Goal: Find specific page/section: Find specific page/section

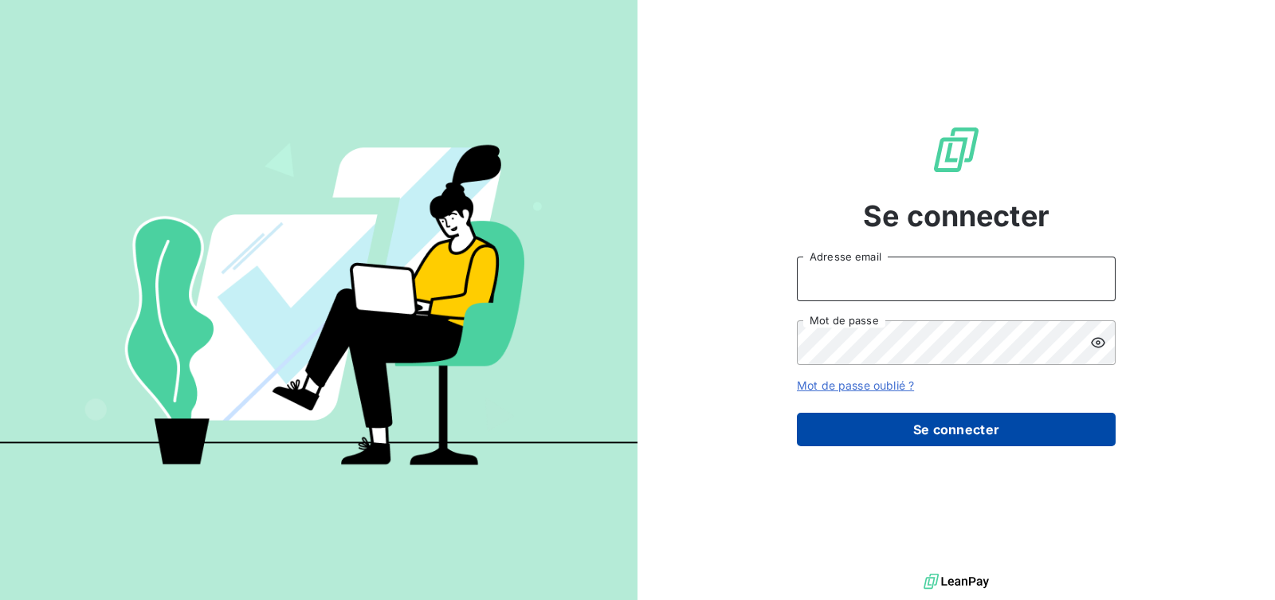
type input "[PERSON_NAME][EMAIL_ADDRESS][PERSON_NAME][DOMAIN_NAME]"
click at [970, 419] on button "Se connecter" at bounding box center [956, 429] width 319 height 33
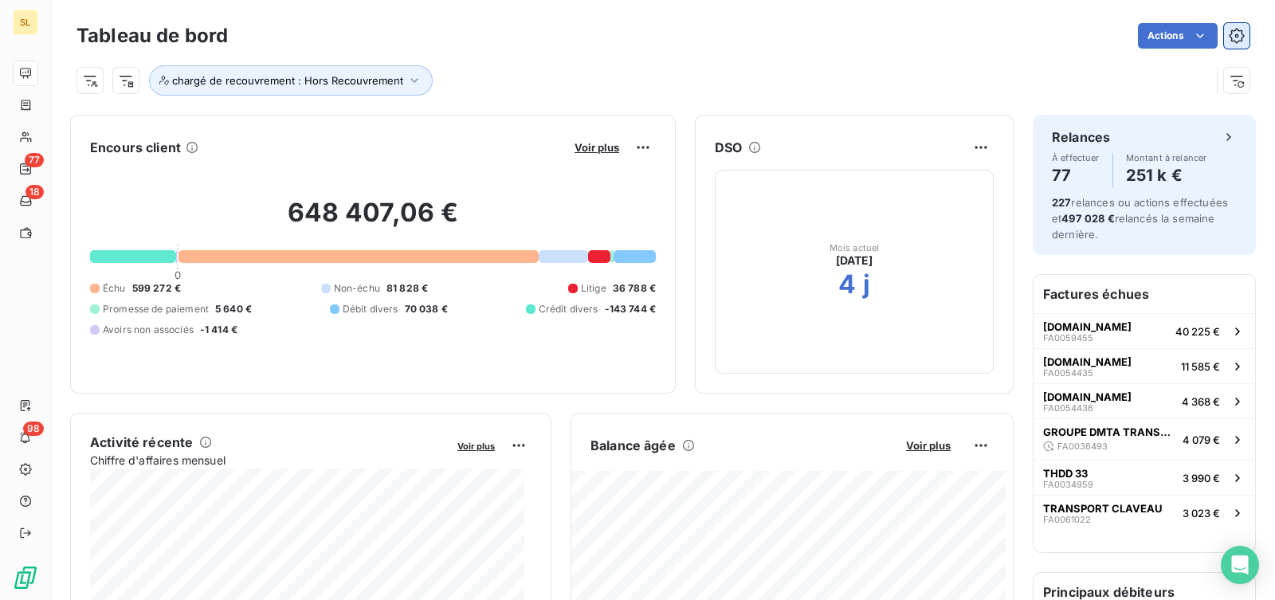
click at [1229, 42] on icon "button" at bounding box center [1237, 36] width 16 height 16
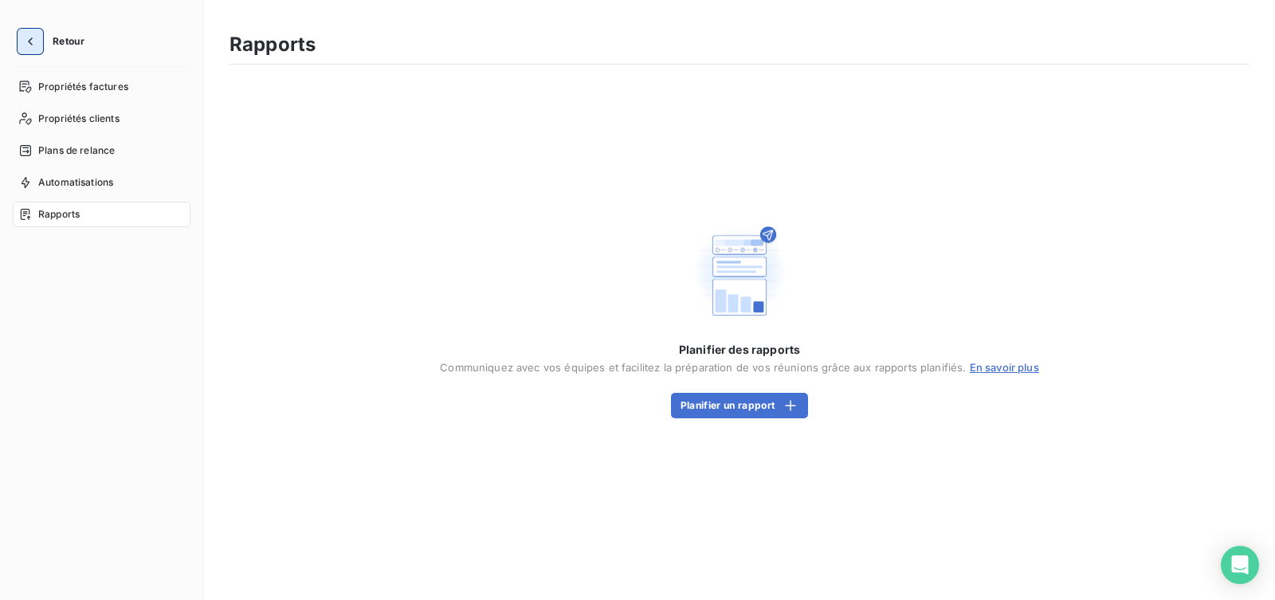
click at [29, 47] on icon "button" at bounding box center [30, 41] width 16 height 16
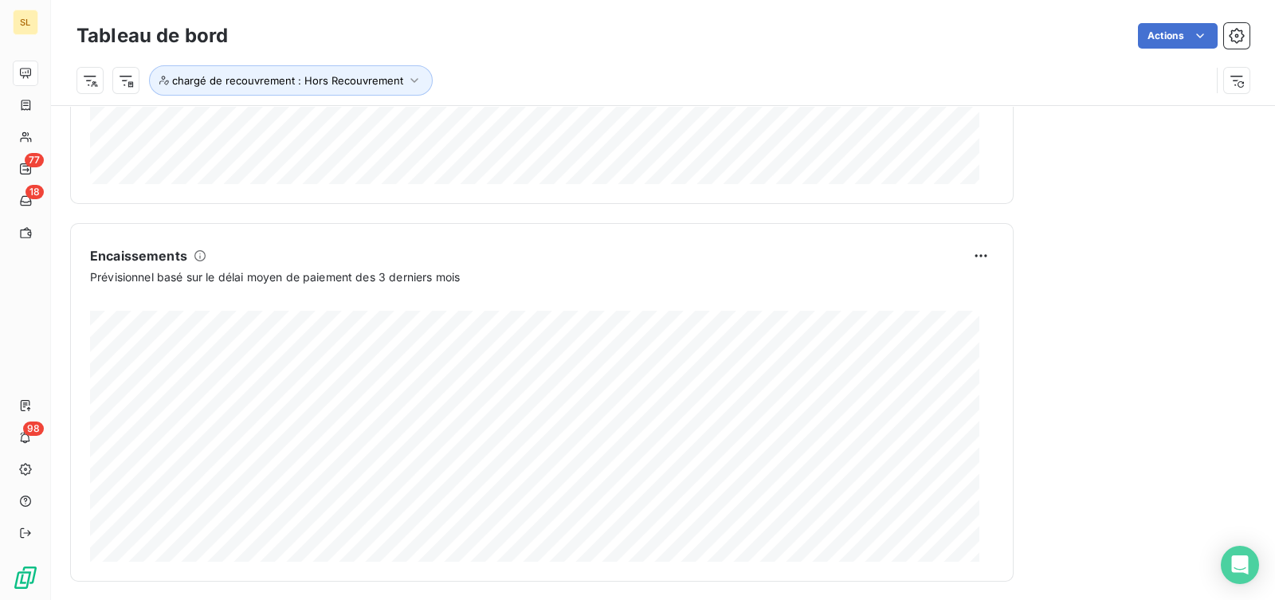
scroll to position [952, 0]
click at [1229, 33] on icon "button" at bounding box center [1237, 36] width 16 height 16
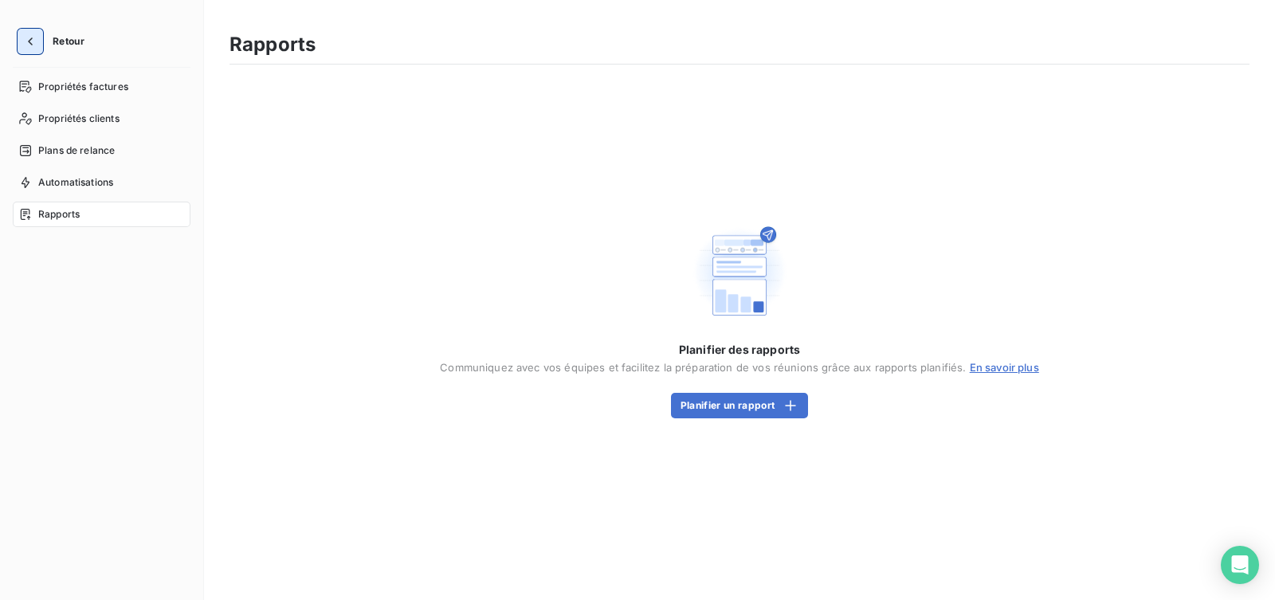
click at [34, 35] on icon "button" at bounding box center [30, 41] width 16 height 16
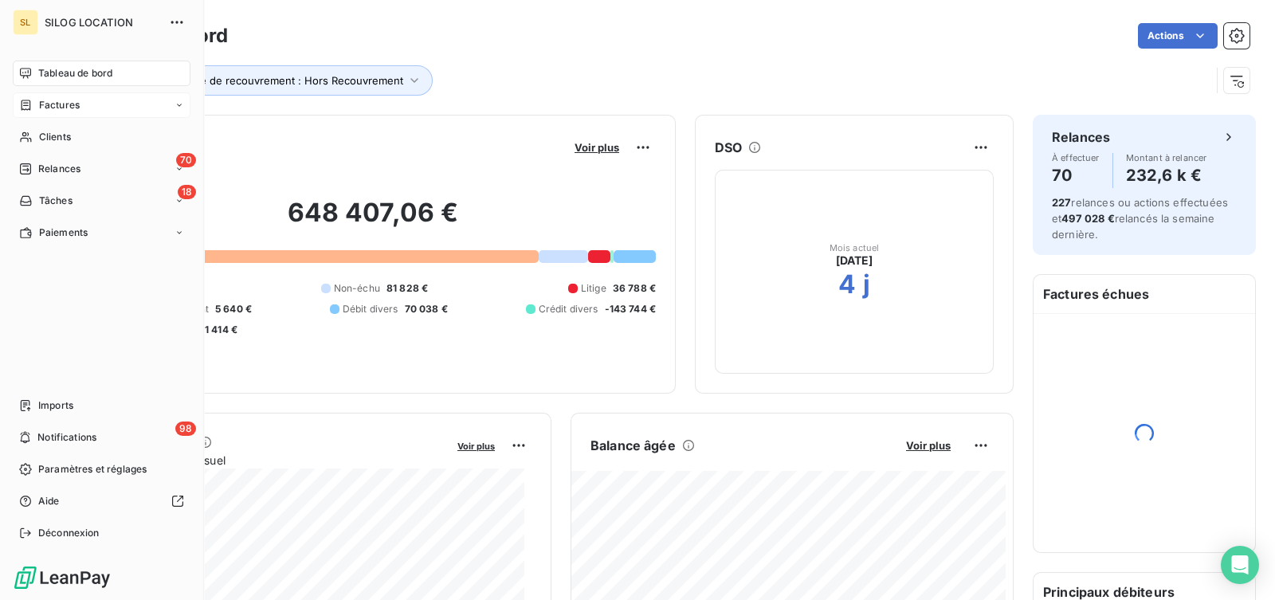
click at [55, 109] on span "Factures" at bounding box center [59, 105] width 41 height 14
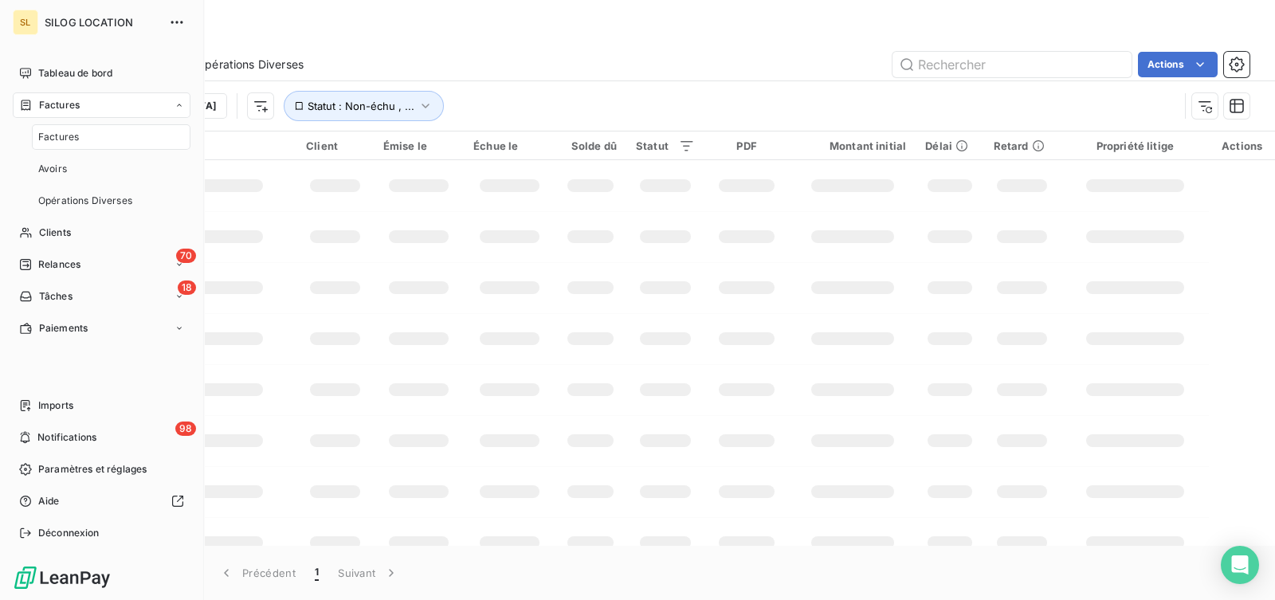
click at [84, 136] on div "Factures" at bounding box center [111, 137] width 159 height 26
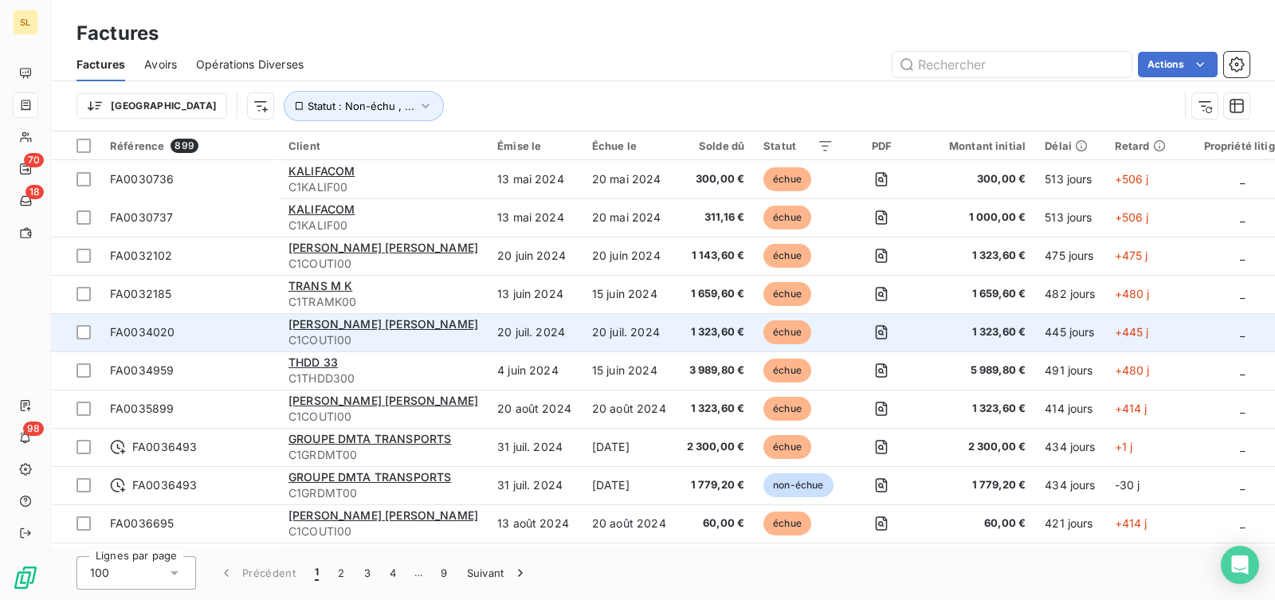
click at [441, 316] on td "COUTINHO [PERSON_NAME] C1COUTI00" at bounding box center [383, 332] width 209 height 38
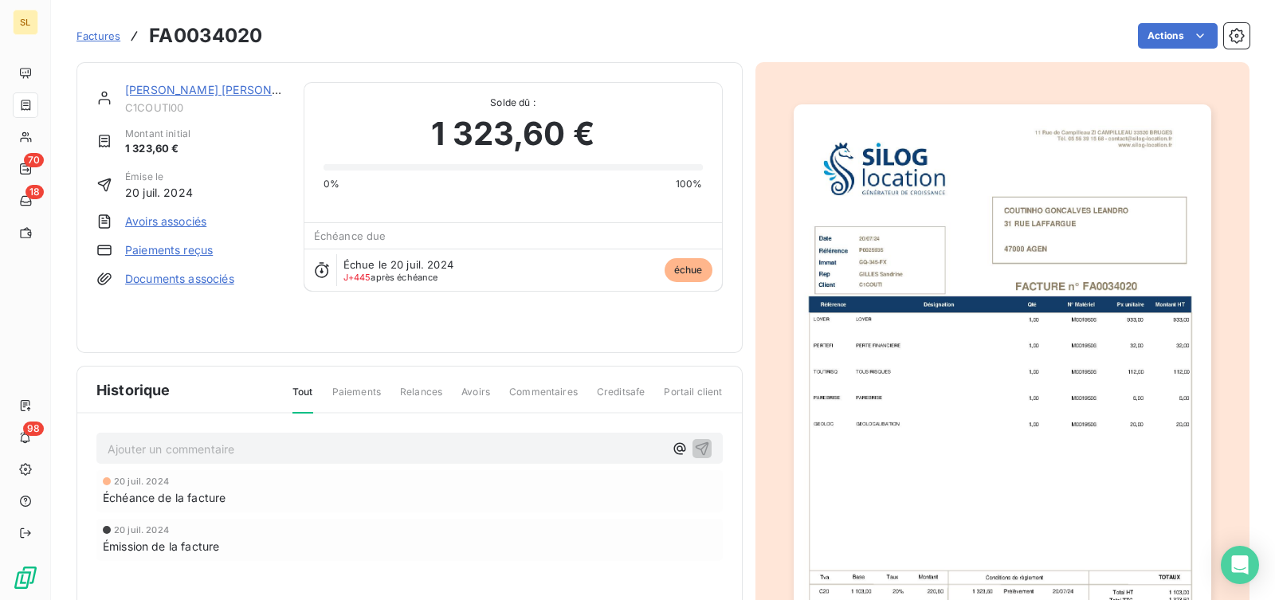
click at [186, 92] on link "[PERSON_NAME] [PERSON_NAME]" at bounding box center [220, 90] width 190 height 14
